Goal: Transaction & Acquisition: Purchase product/service

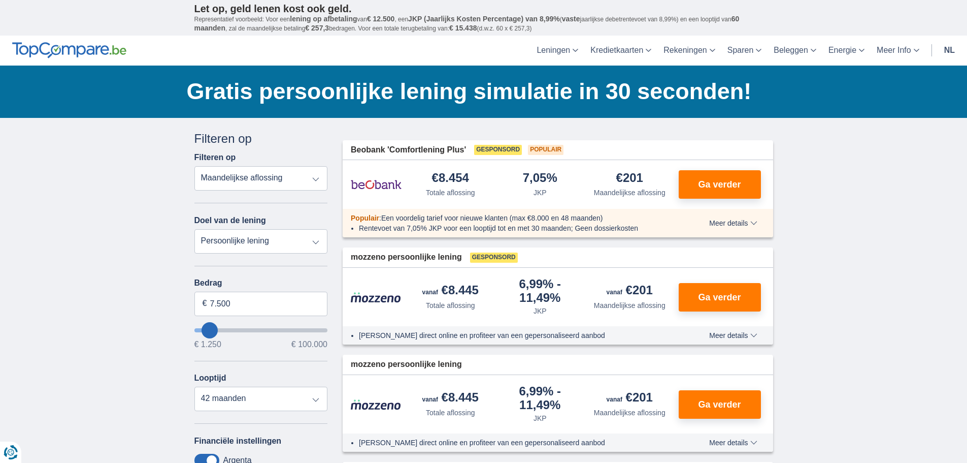
click at [266, 178] on select "Totale aflossing JKP Maandelijkse aflossing" at bounding box center [262, 178] width 134 height 24
click at [195, 166] on select "Totale aflossing JKP Maandelijkse aflossing" at bounding box center [262, 178] width 134 height 24
click at [241, 304] on input "7.500" at bounding box center [262, 304] width 134 height 24
type input "7"
type input "50250"
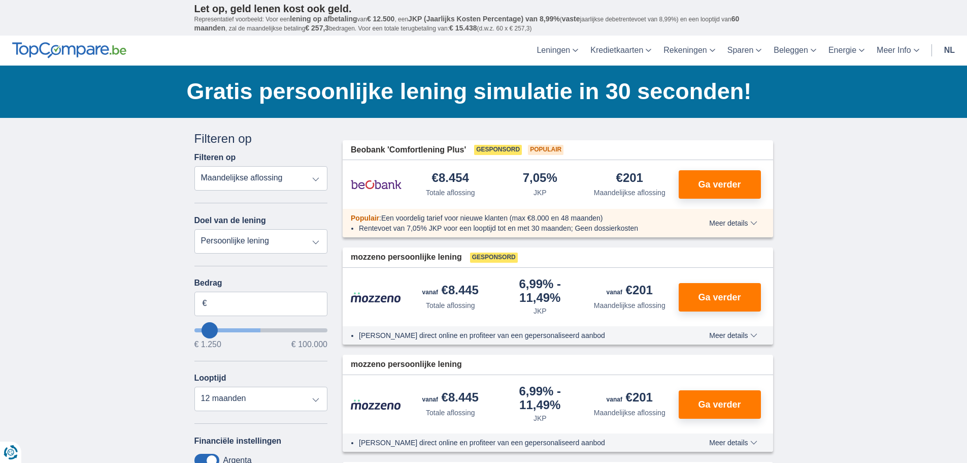
select select "12"
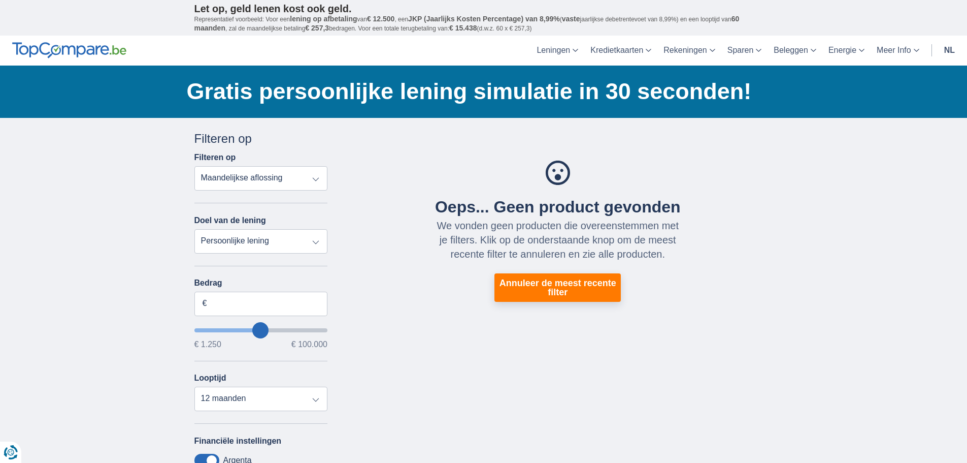
type input "50250"
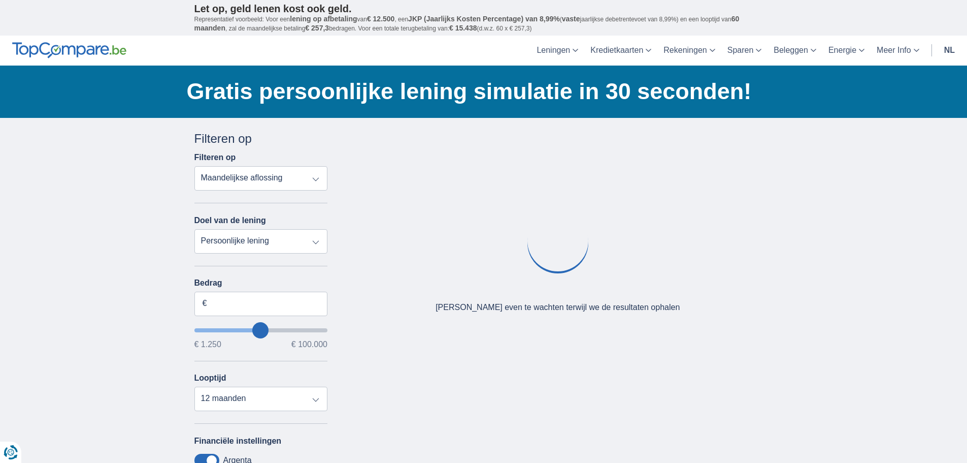
click at [312, 239] on select "Persoonlijke lening Auto Moto / fiets Mobilhome / caravan Renovatie Energie Sch…" at bounding box center [262, 241] width 134 height 24
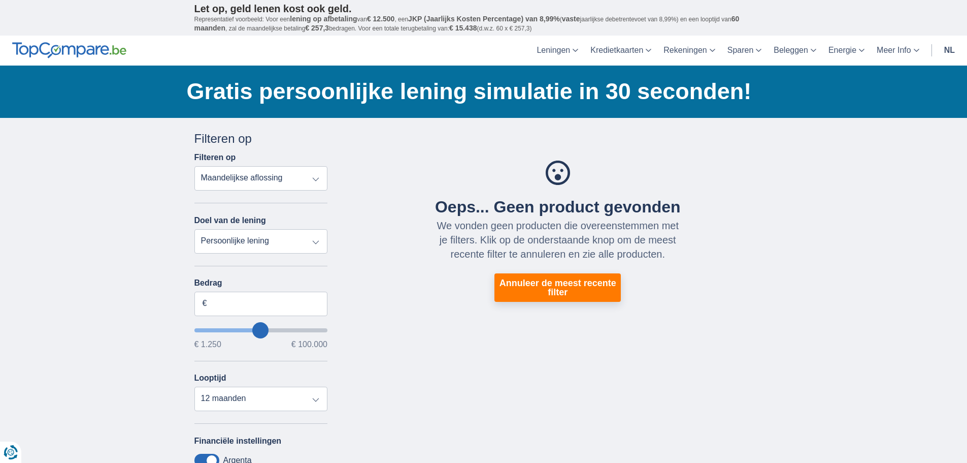
select select "vehicleLoan"
click at [195, 229] on select "Persoonlijke lening Auto Moto / fiets Mobilhome / caravan Renovatie Energie Sch…" at bounding box center [262, 241] width 134 height 24
select select "3-4"
type input "15.000"
type input "15250"
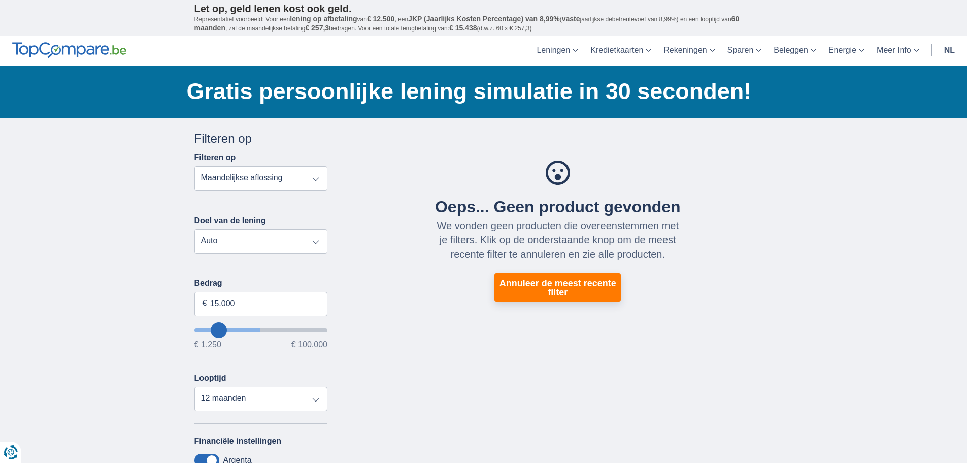
select select "60"
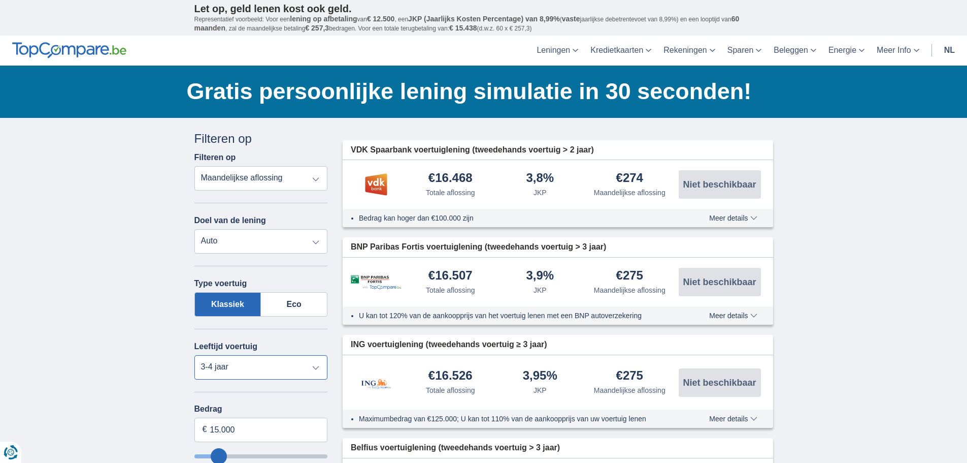
click at [315, 367] on select "Nieuw 0-1 jaar 1-2 jaar 2-3 jaar 3-4 jaar 4-5 jaar 5+ jaar" at bounding box center [262, 367] width 134 height 24
select select "1-2"
click at [195, 355] on select "Nieuw 0-1 jaar 1-2 jaar 2-3 jaar 3-4 jaar 4-5 jaar 5+ jaar" at bounding box center [262, 367] width 134 height 24
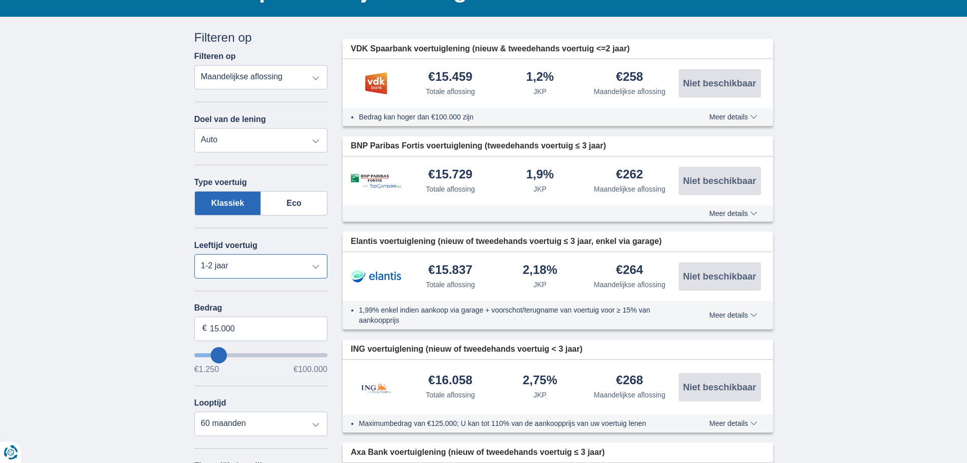
scroll to position [102, 0]
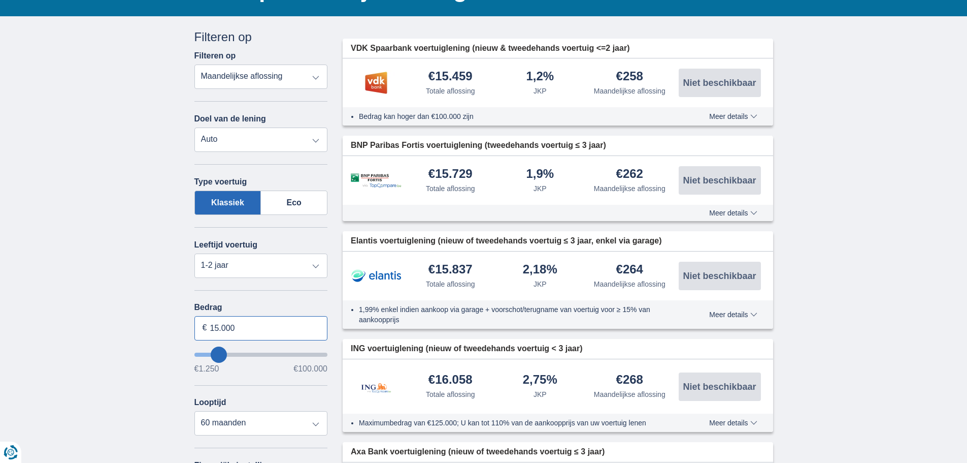
click at [238, 329] on input "15.000" at bounding box center [262, 328] width 134 height 24
type input "1"
type input "36.900"
type input "37250"
select select "120"
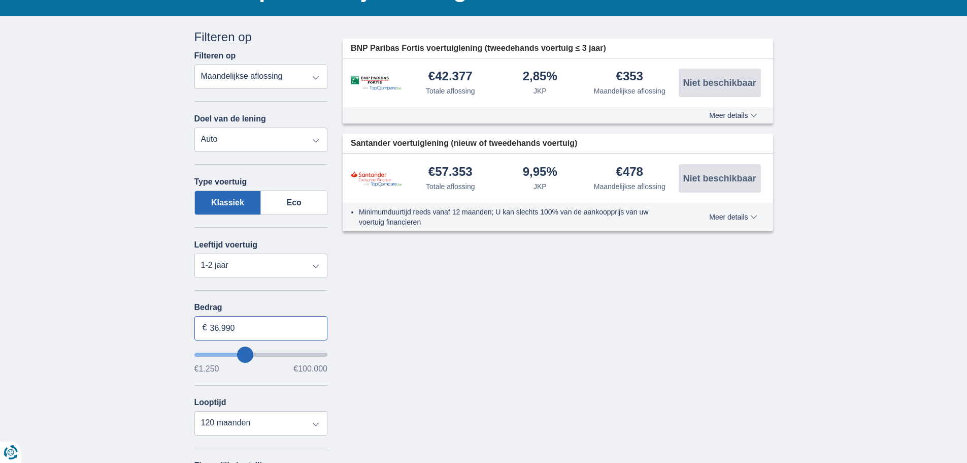
type input "36.990"
type input "37250"
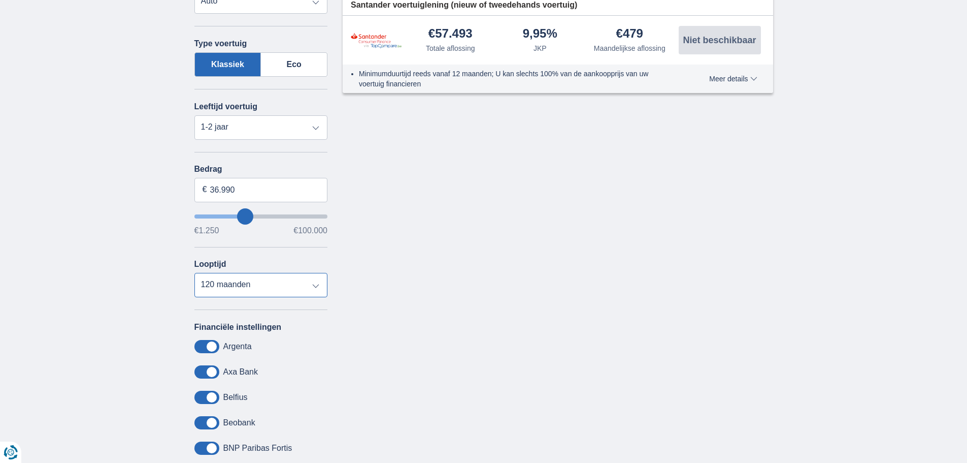
scroll to position [254, 0]
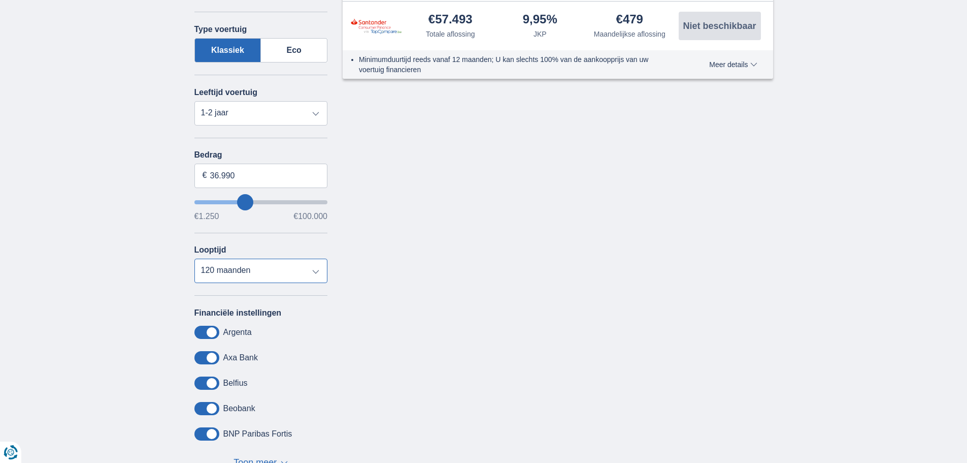
click at [316, 270] on select "12 maanden 18 maanden 24 maanden 30 maanden 36 maanden 42 maanden 48 maanden 60…" at bounding box center [262, 271] width 134 height 24
select select "72"
click at [195, 259] on select "12 maanden 18 maanden 24 maanden 30 maanden 36 maanden 42 maanden 48 maanden 60…" at bounding box center [262, 271] width 134 height 24
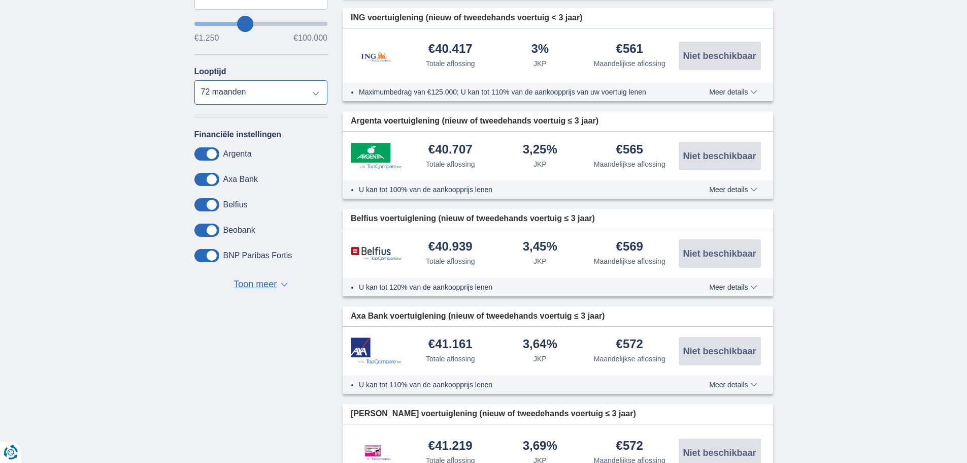
scroll to position [508, 0]
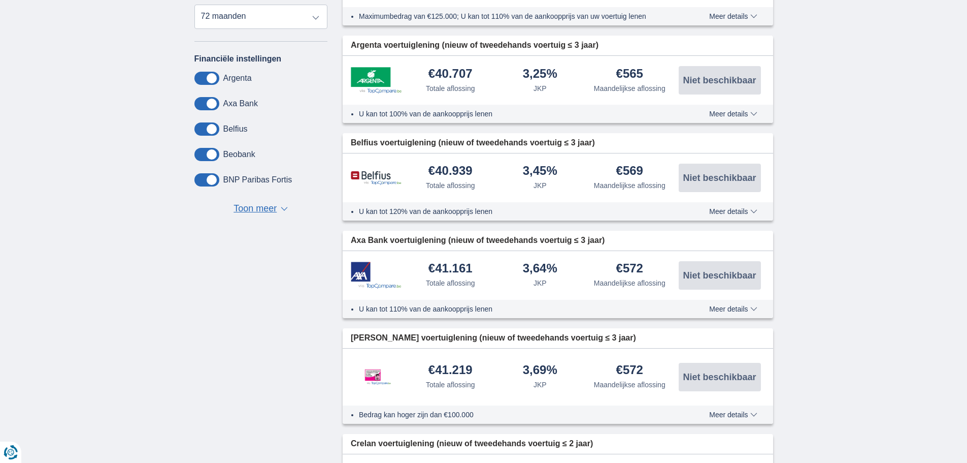
click at [724, 116] on span "Meer details" at bounding box center [733, 113] width 48 height 7
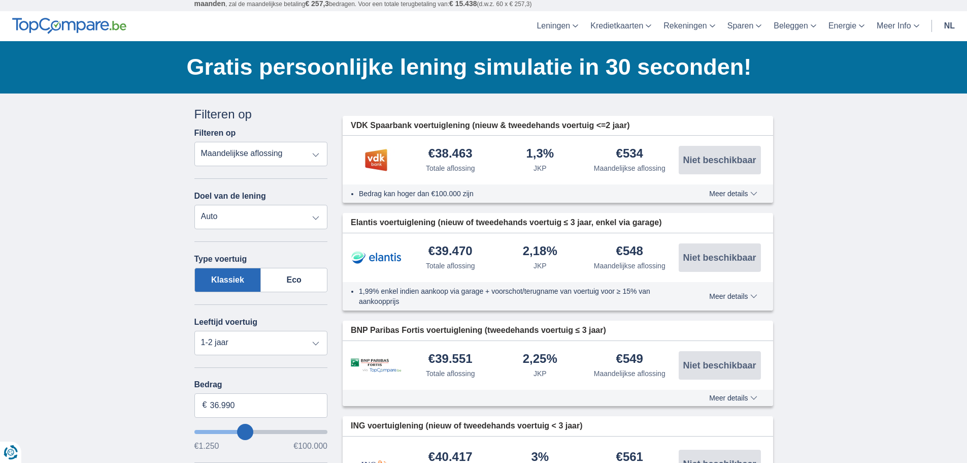
scroll to position [0, 0]
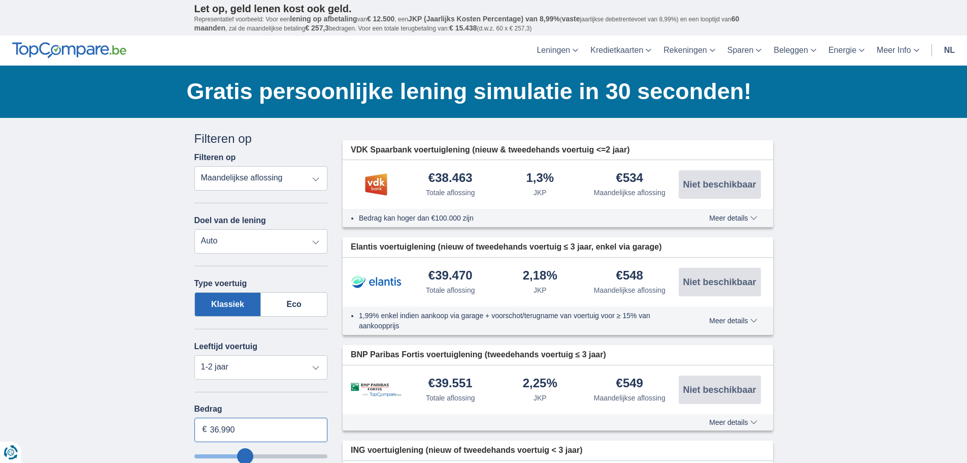
click at [241, 432] on input "36.990" at bounding box center [262, 429] width 134 height 24
click at [219, 431] on input "36.990" at bounding box center [262, 429] width 134 height 24
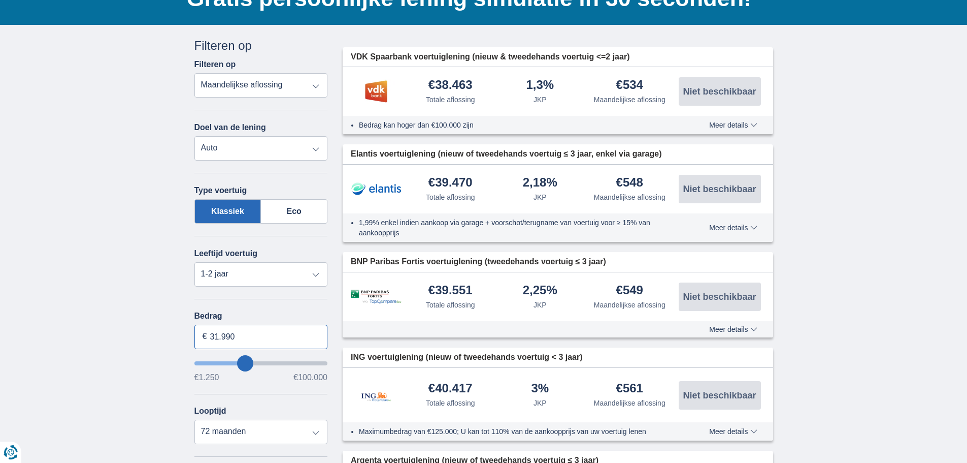
scroll to position [102, 0]
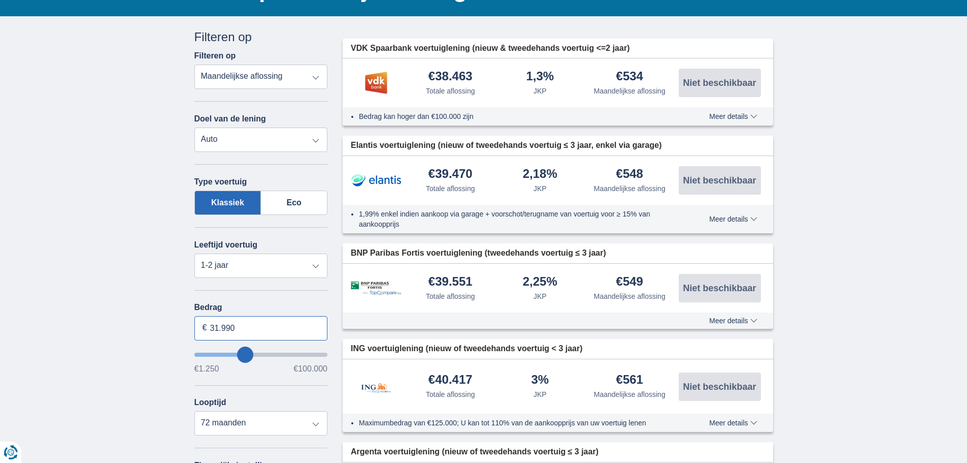
type input "31.990"
type input "32250"
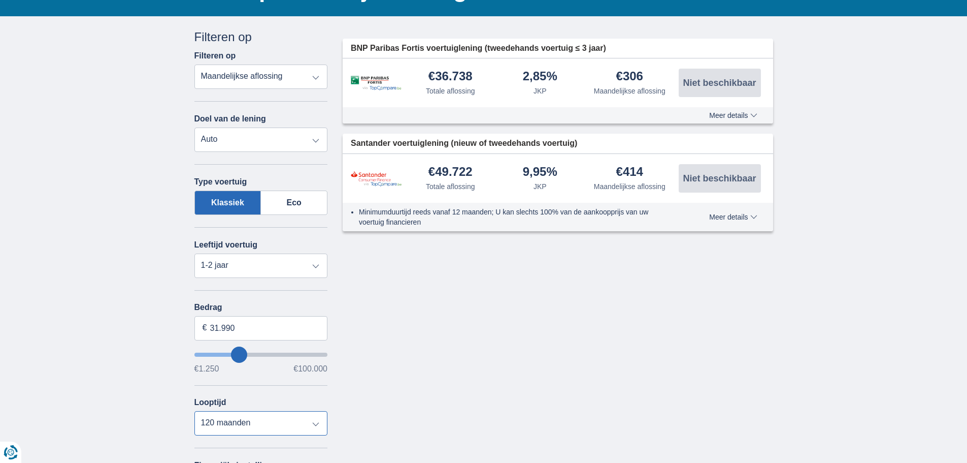
select select "60"
click at [195, 411] on select "12 maanden 18 maanden 24 maanden 30 maanden 36 maanden 42 maanden 48 maanden 60…" at bounding box center [262, 423] width 134 height 24
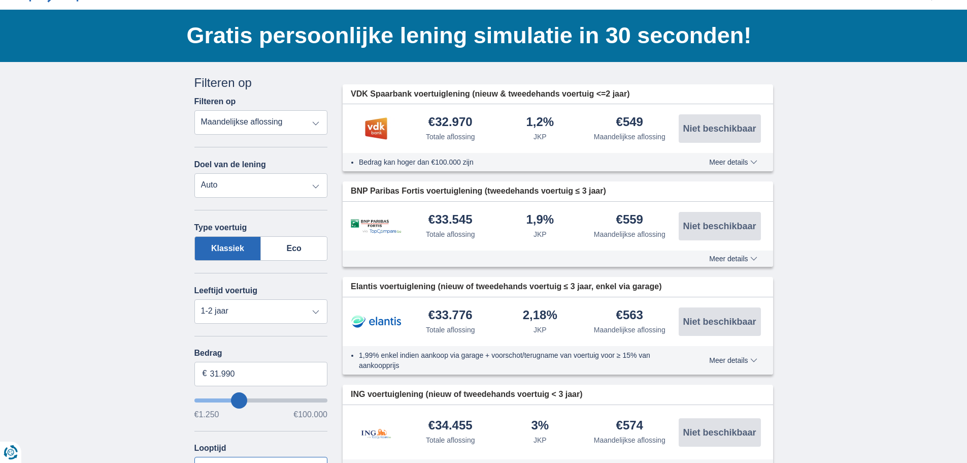
scroll to position [51, 0]
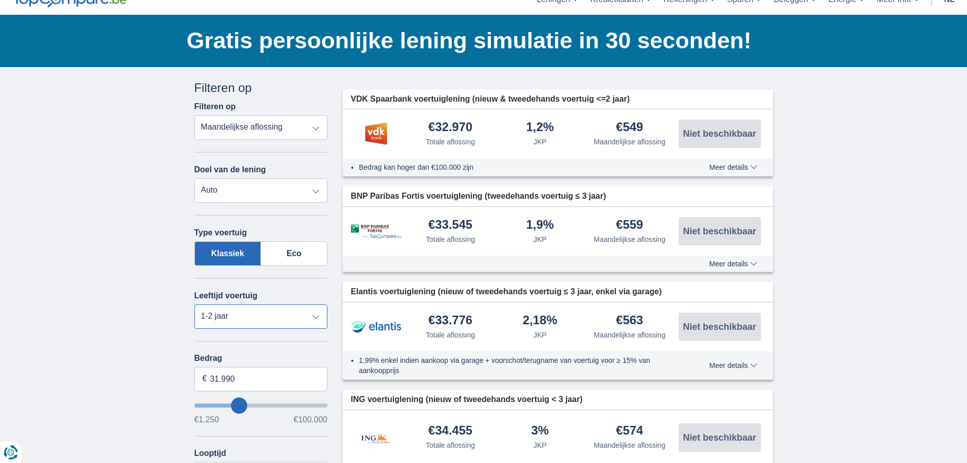
click at [314, 317] on select "Nieuw 0-1 jaar 1-2 jaar 2-3 jaar 3-4 jaar 4-5 jaar 5+ jaar" at bounding box center [262, 316] width 134 height 24
select select "0-1"
click at [195, 304] on select "Nieuw 0-1 jaar 1-2 jaar 2-3 jaar 3-4 jaar 4-5 jaar 5+ jaar" at bounding box center [262, 316] width 134 height 24
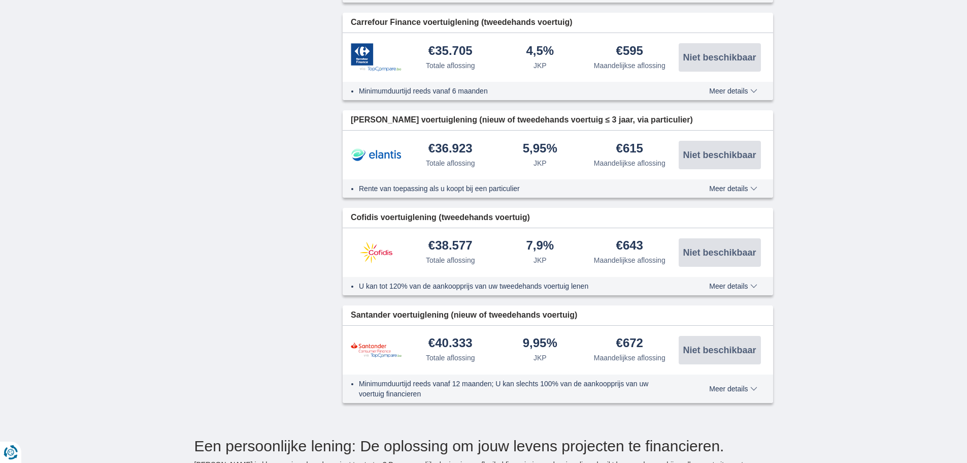
scroll to position [1270, 0]
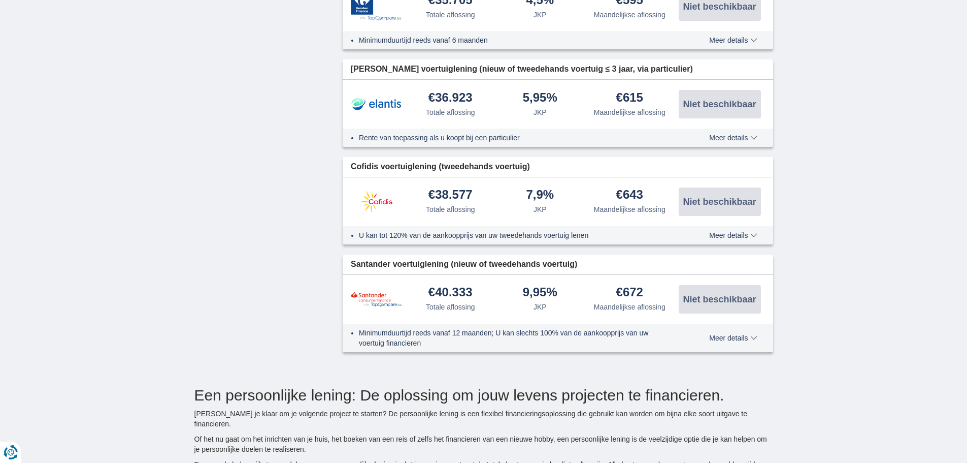
click at [724, 235] on span "Meer details" at bounding box center [733, 235] width 48 height 7
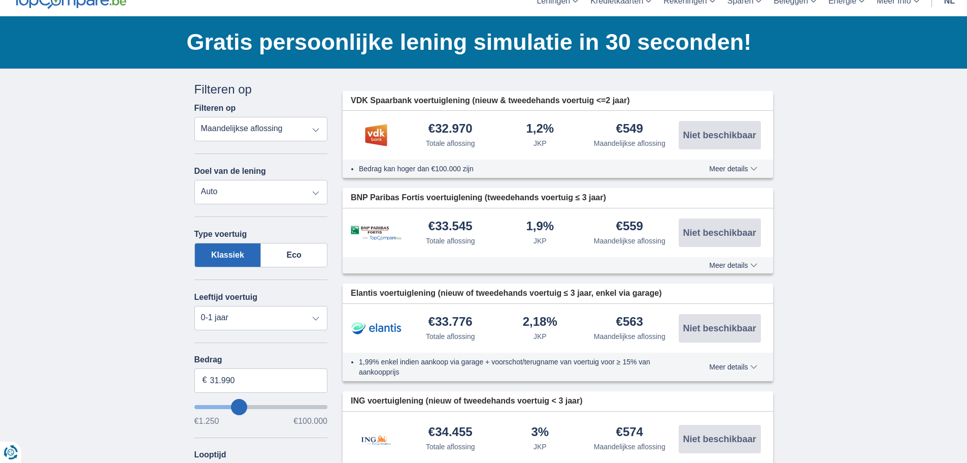
scroll to position [0, 0]
